Goal: Transaction & Acquisition: Subscribe to service/newsletter

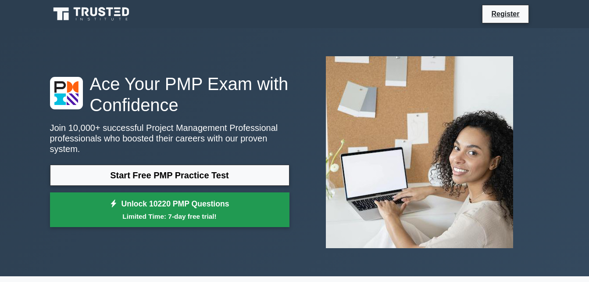
click at [156, 211] on small "Limited Time: 7-day free trial!" at bounding box center [170, 216] width 218 height 10
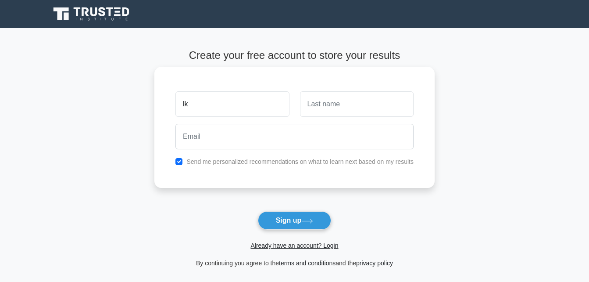
type input "l"
type input "Kahembi"
click at [332, 107] on input "text" at bounding box center [357, 103] width 114 height 25
type input "Luyako"
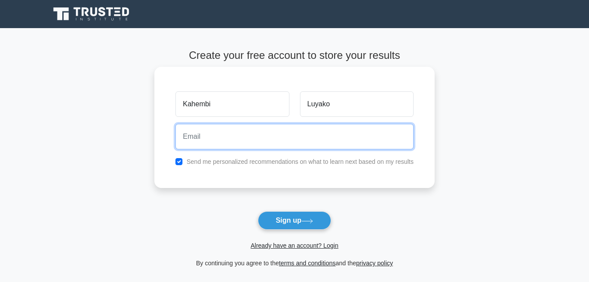
click at [222, 143] on input "email" at bounding box center [295, 136] width 238 height 25
type input "lkahembi@yahoo.com"
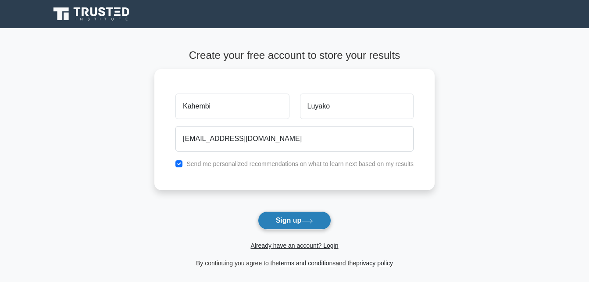
click at [279, 227] on button "Sign up" at bounding box center [295, 220] width 74 height 18
